Goal: Find specific page/section: Find specific page/section

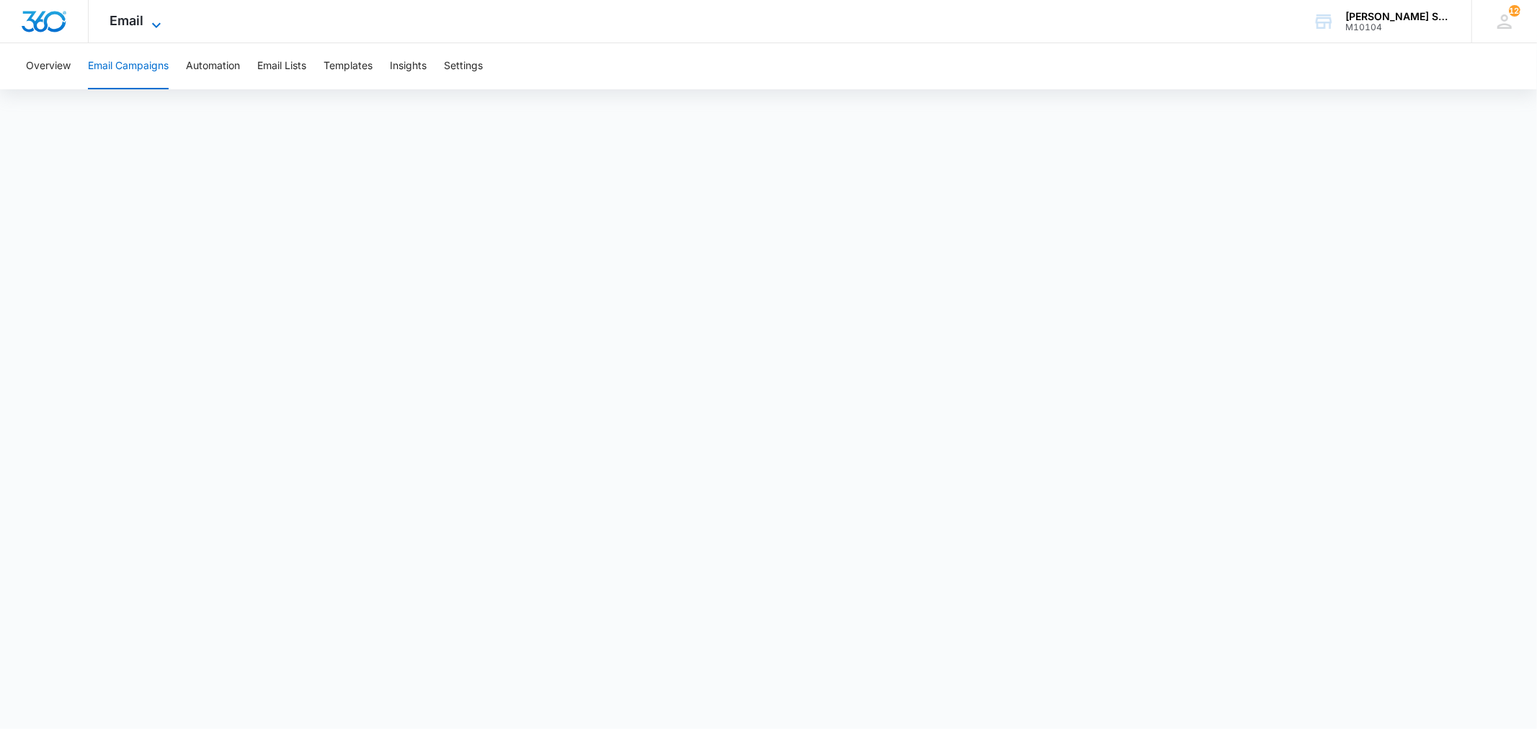
click at [142, 22] on span "Email" at bounding box center [127, 20] width 34 height 15
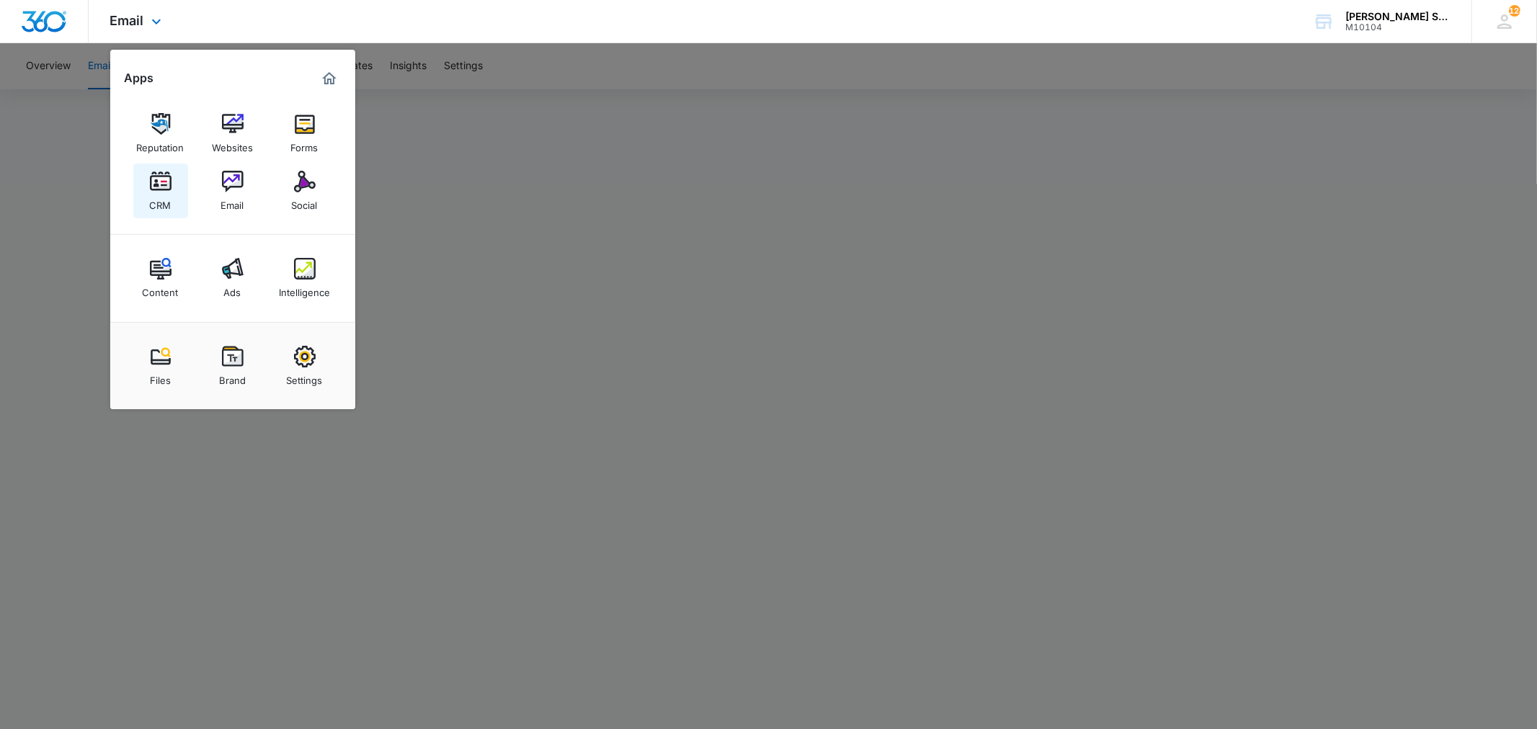
click at [158, 187] on img at bounding box center [161, 182] width 22 height 22
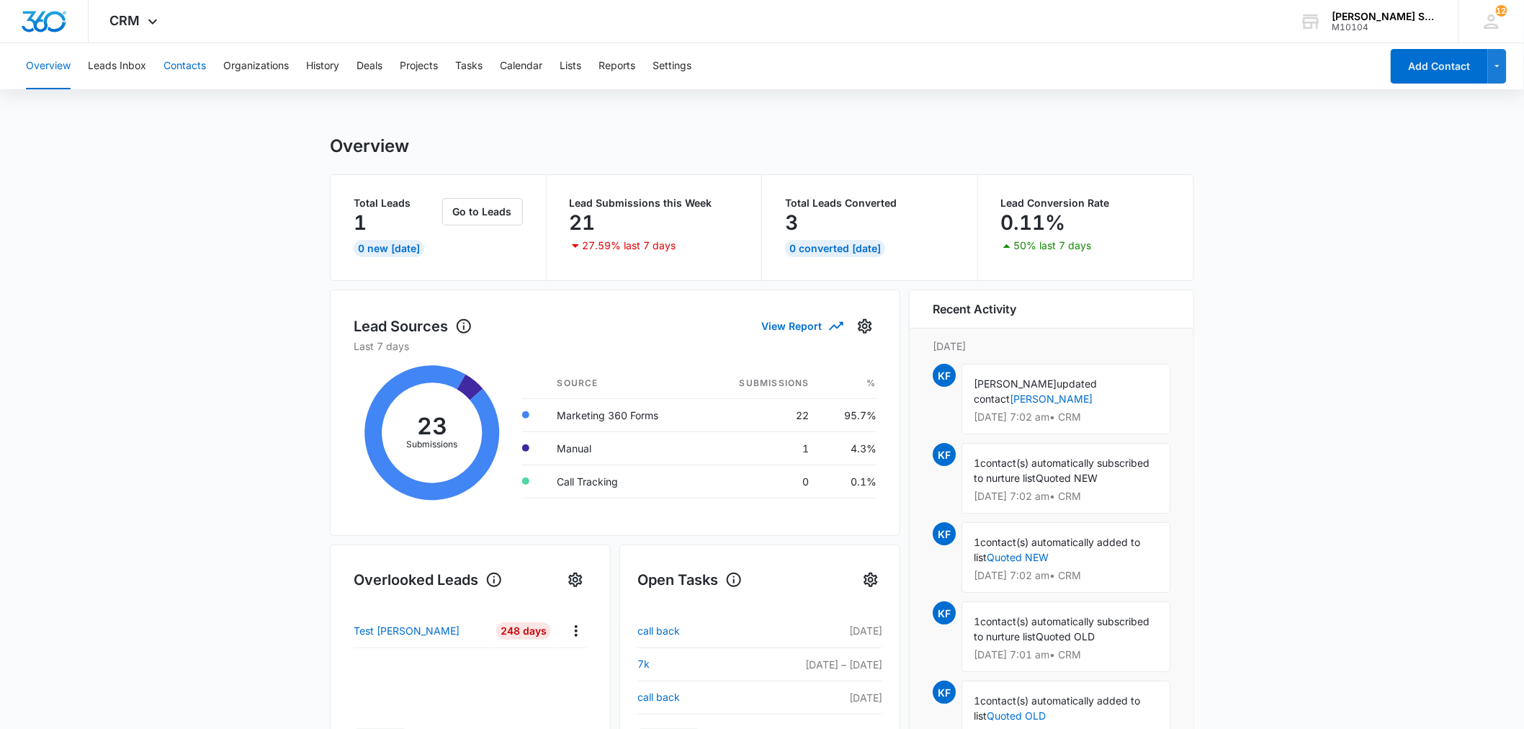
click at [167, 65] on button "Contacts" at bounding box center [185, 66] width 43 height 46
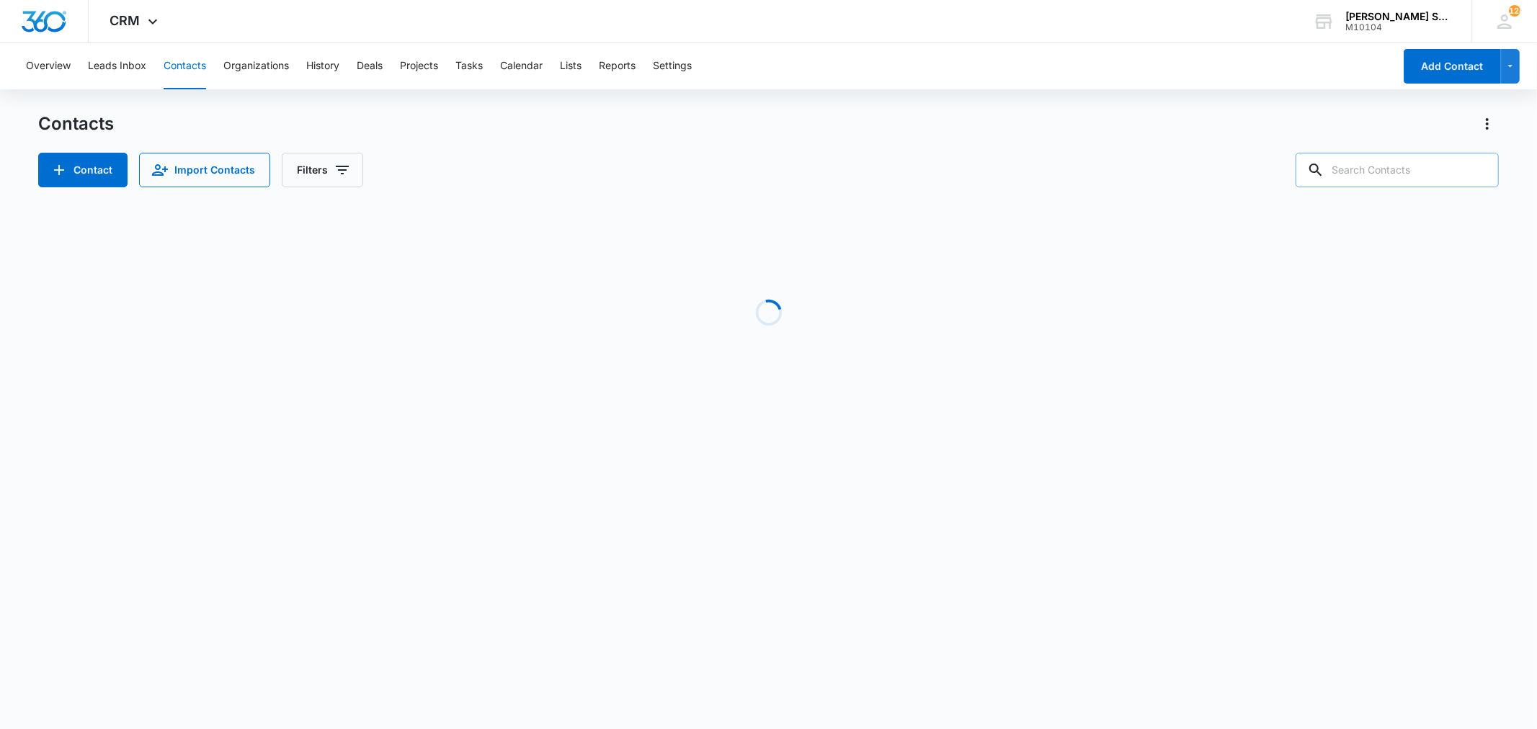
click at [1403, 167] on input "text" at bounding box center [1396, 170] width 203 height 35
paste input "[PHONE_NUMBER]"
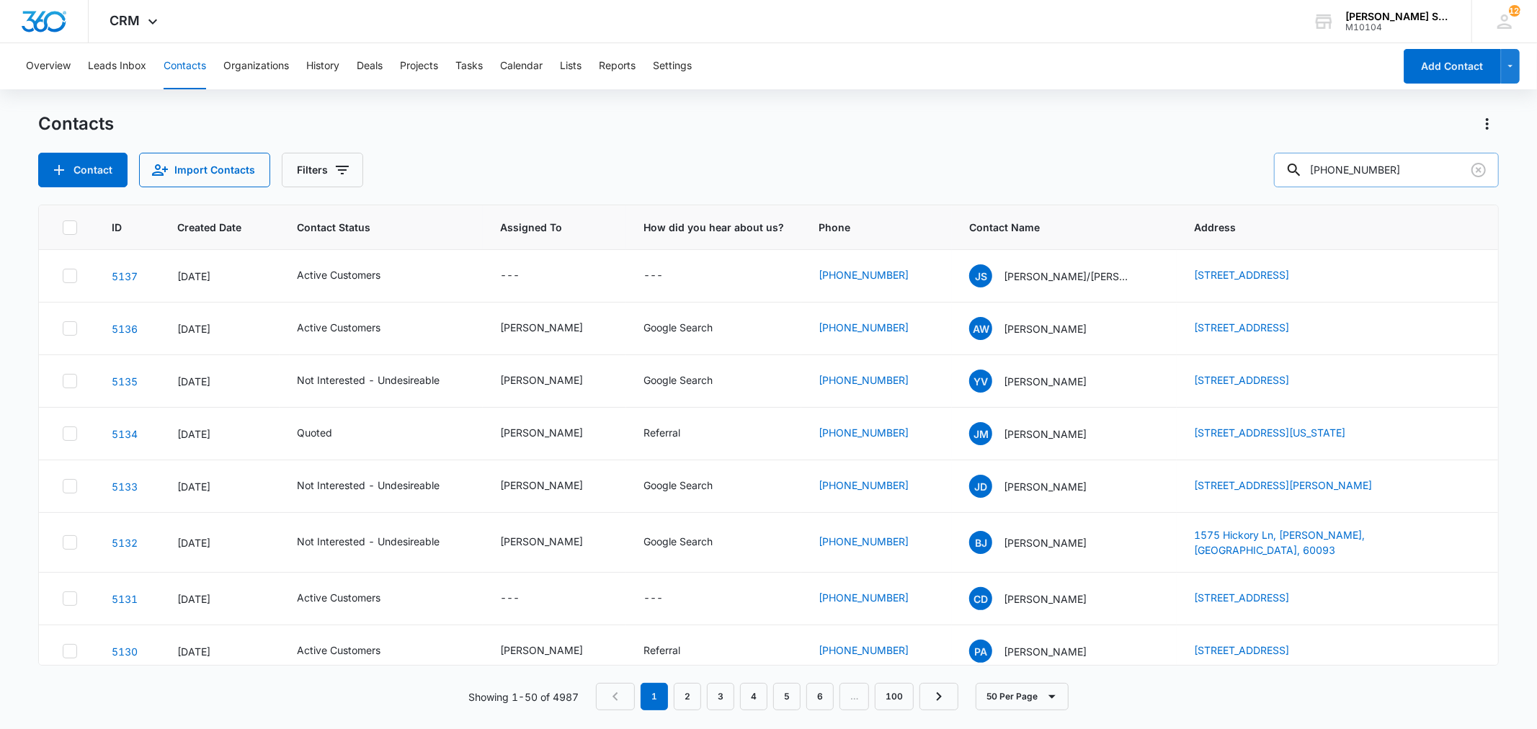
click at [1352, 171] on input "[PHONE_NUMBER]" at bounding box center [1386, 170] width 225 height 35
click at [1348, 173] on input "[PHONE_NUMBER]" at bounding box center [1386, 170] width 225 height 35
type input "8159531304"
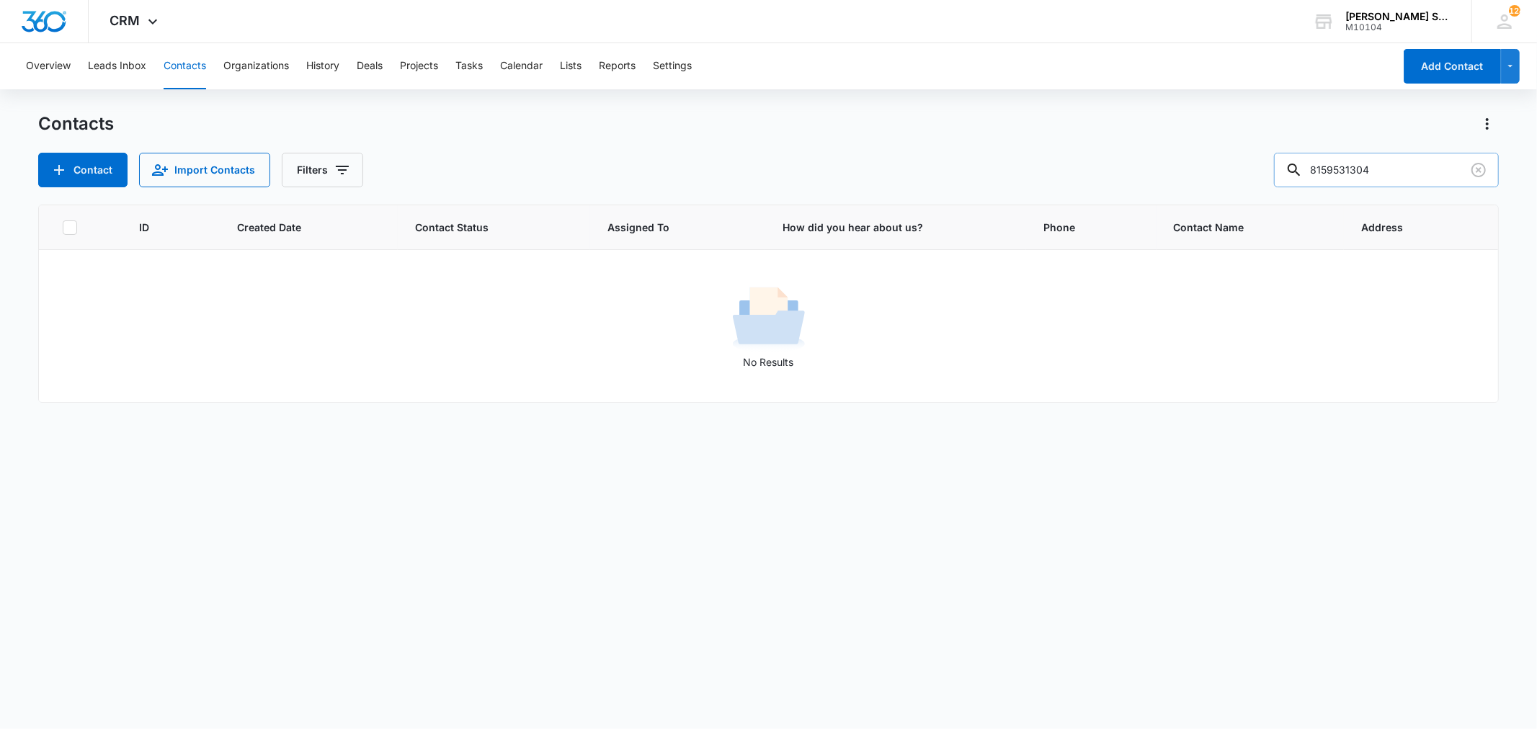
click at [1400, 171] on input "8159531304" at bounding box center [1386, 170] width 225 height 35
